Goal: Find specific page/section: Find specific page/section

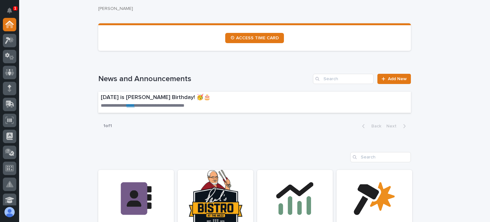
scroll to position [319, 0]
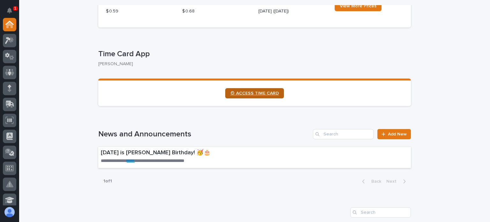
click at [257, 91] on span "⏲ ACCESS TIME CARD" at bounding box center [254, 93] width 48 height 4
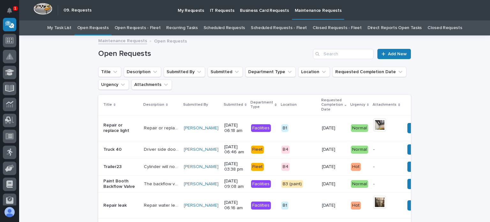
click at [142, 26] on link "Open Requests - Fleet" at bounding box center [138, 27] width 46 height 15
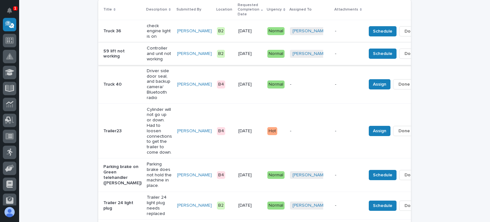
scroll to position [96, 0]
